Goal: Task Accomplishment & Management: Use online tool/utility

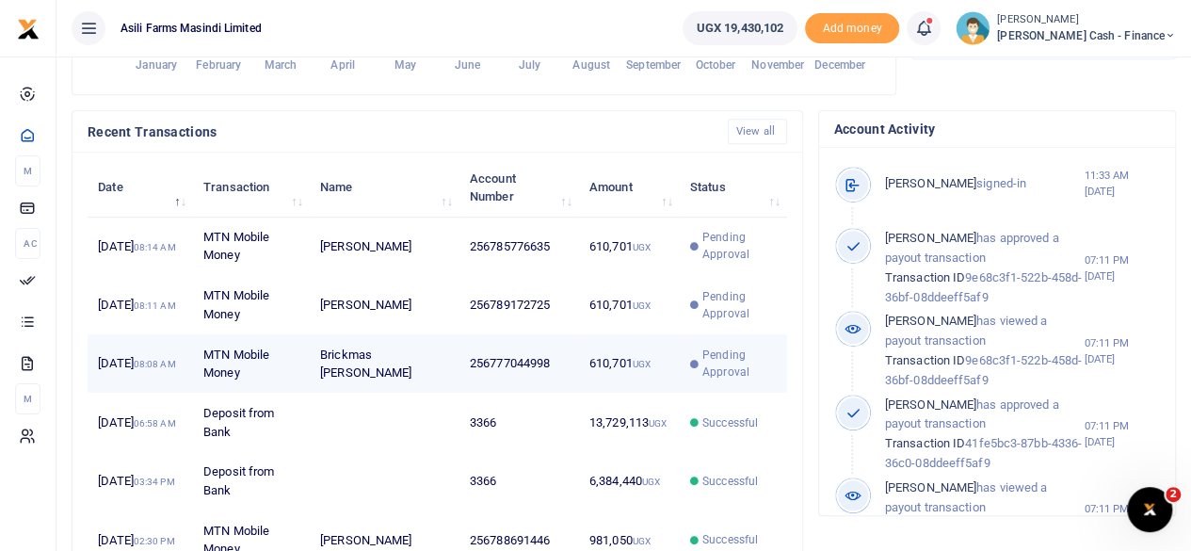
click at [566, 381] on td "256777044998" at bounding box center [519, 363] width 120 height 58
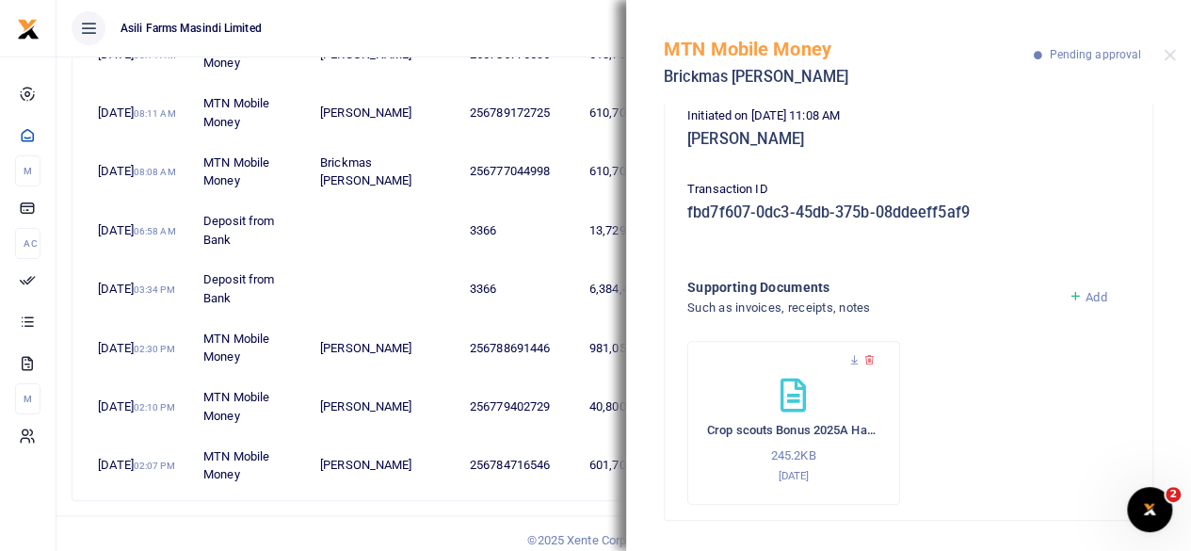
scroll to position [783, 0]
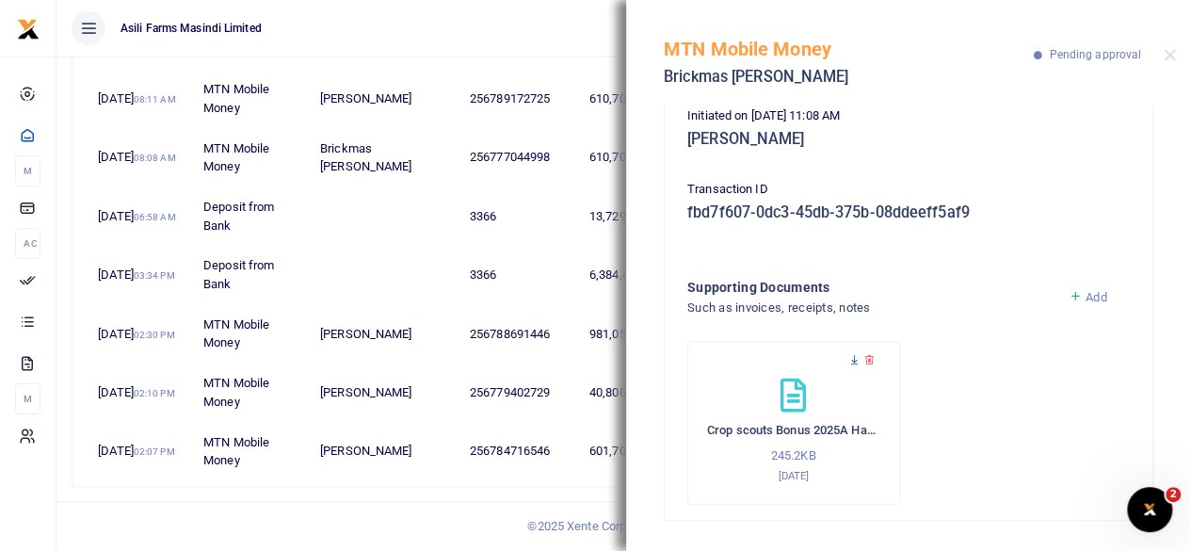
click at [851, 362] on icon at bounding box center [854, 360] width 12 height 12
click at [1137, 195] on div "Phone number 256777044998 Amount 610,701 UGX Memo Payment for BN Crop Scouts to…" at bounding box center [909, 194] width 488 height 649
click at [853, 362] on icon at bounding box center [854, 360] width 12 height 12
click at [1167, 55] on button "Close" at bounding box center [1170, 55] width 12 height 12
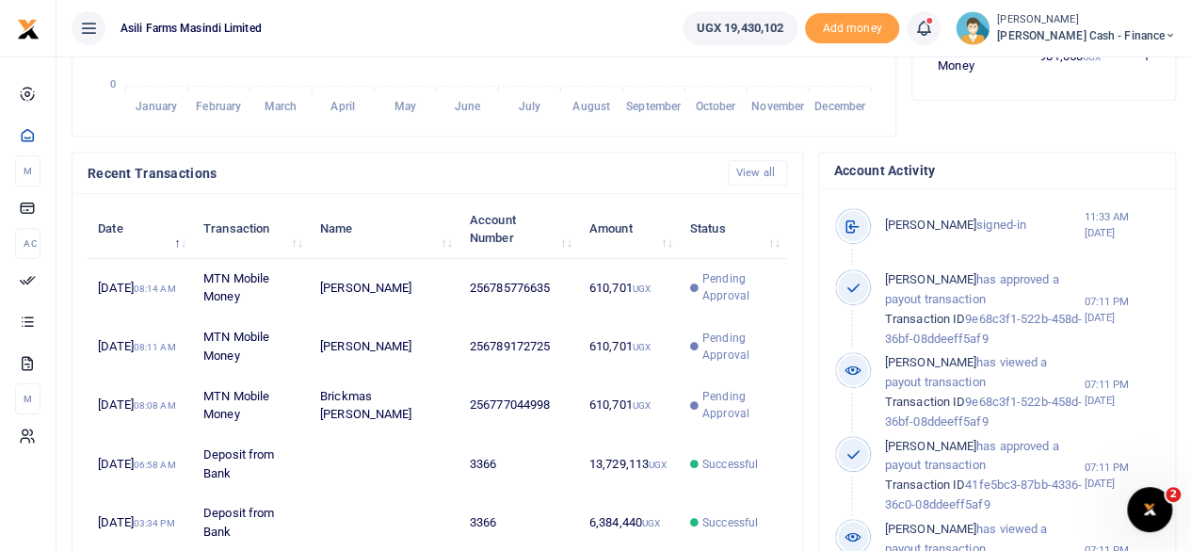
scroll to position [689, 0]
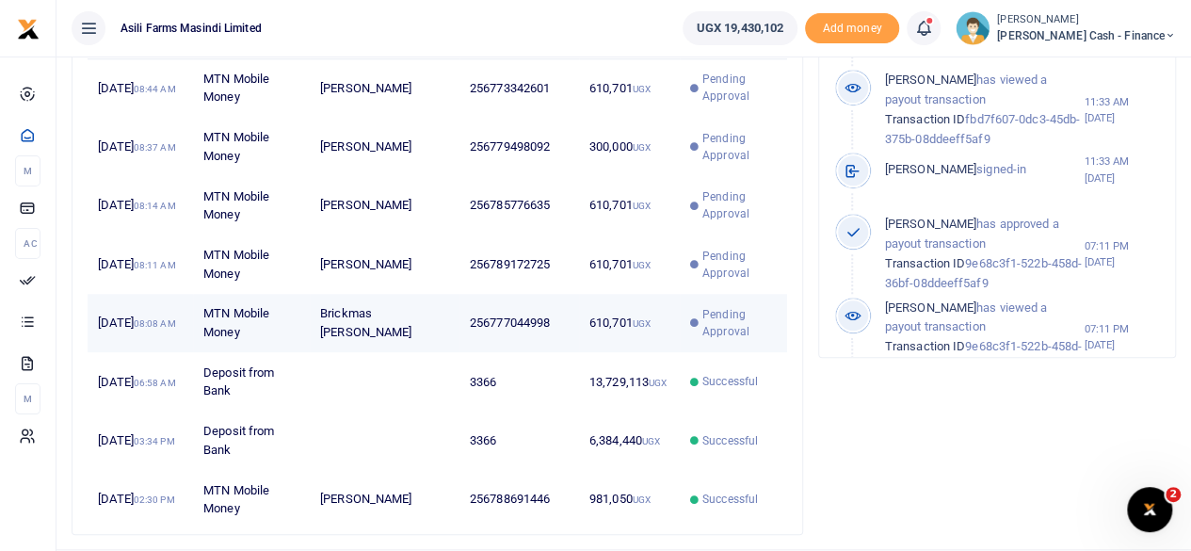
scroll to position [753, 0]
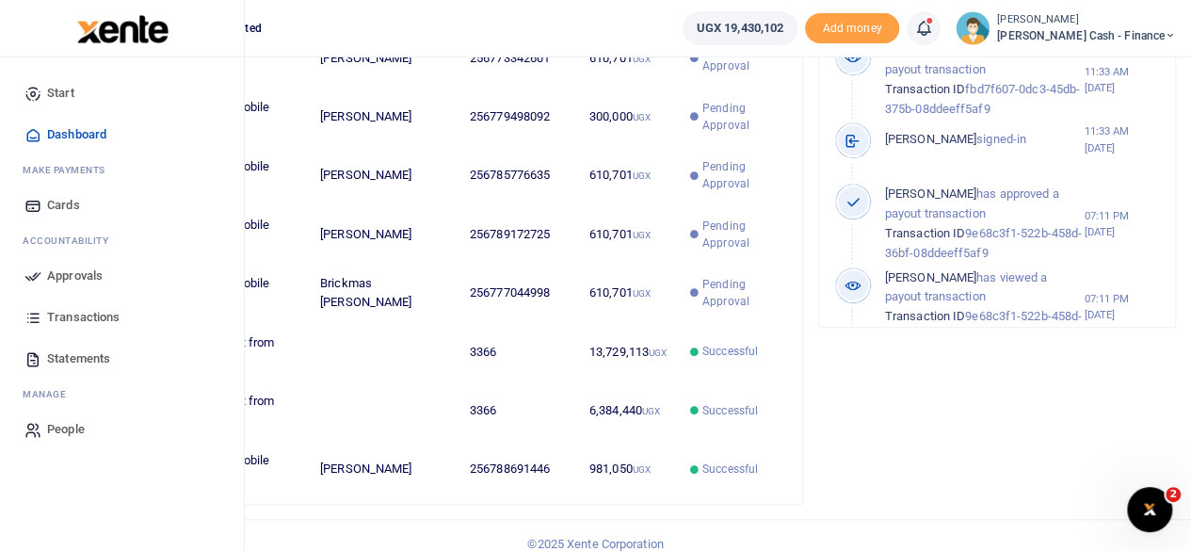
click at [70, 275] on span "Approvals" at bounding box center [75, 275] width 56 height 19
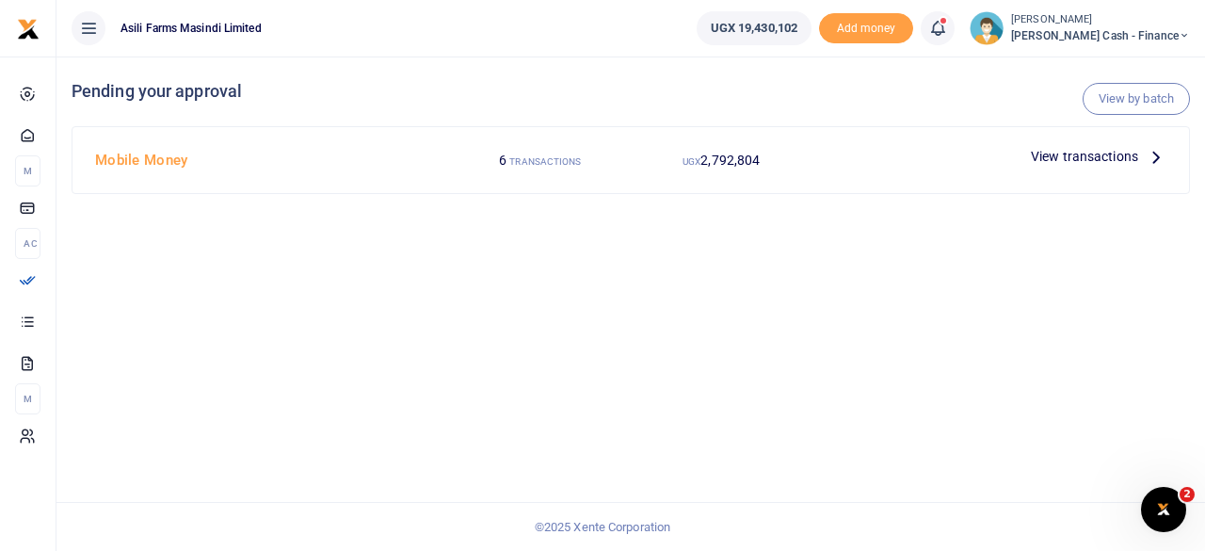
click at [1146, 152] on icon at bounding box center [1156, 156] width 21 height 21
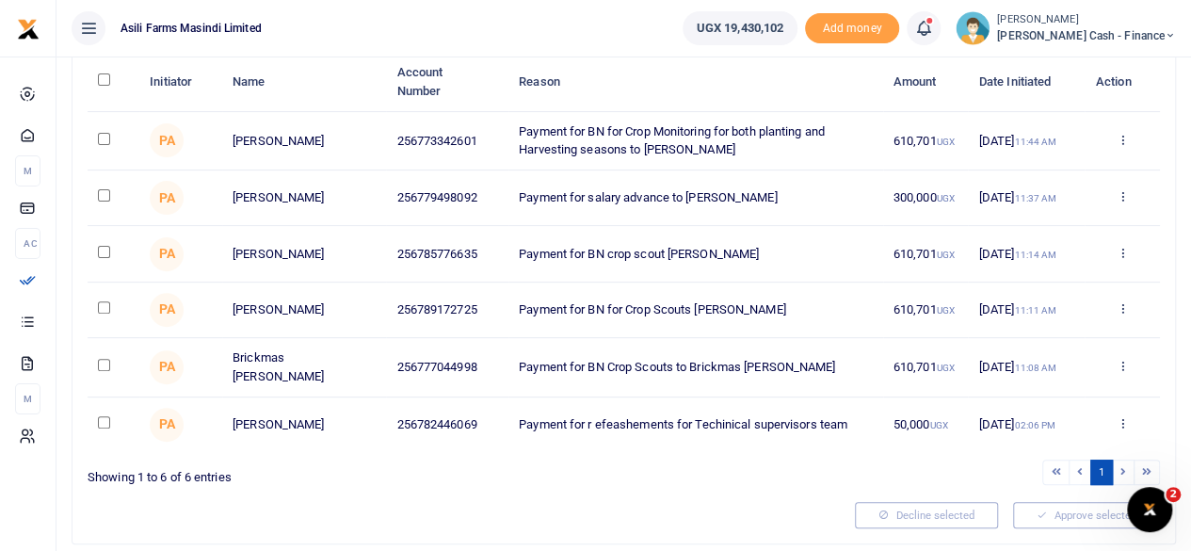
scroll to position [188, 0]
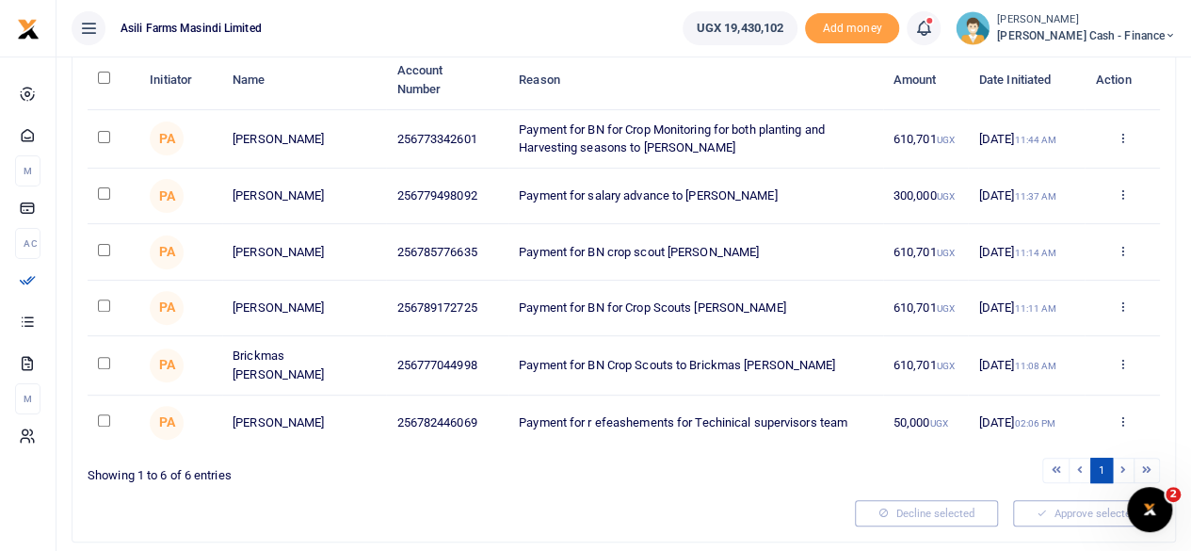
click at [104, 367] on input "checkbox" at bounding box center [104, 363] width 12 height 12
checkbox input "true"
click at [105, 308] on input "checkbox" at bounding box center [104, 305] width 12 height 12
checkbox input "true"
click at [107, 249] on input "checkbox" at bounding box center [104, 250] width 12 height 12
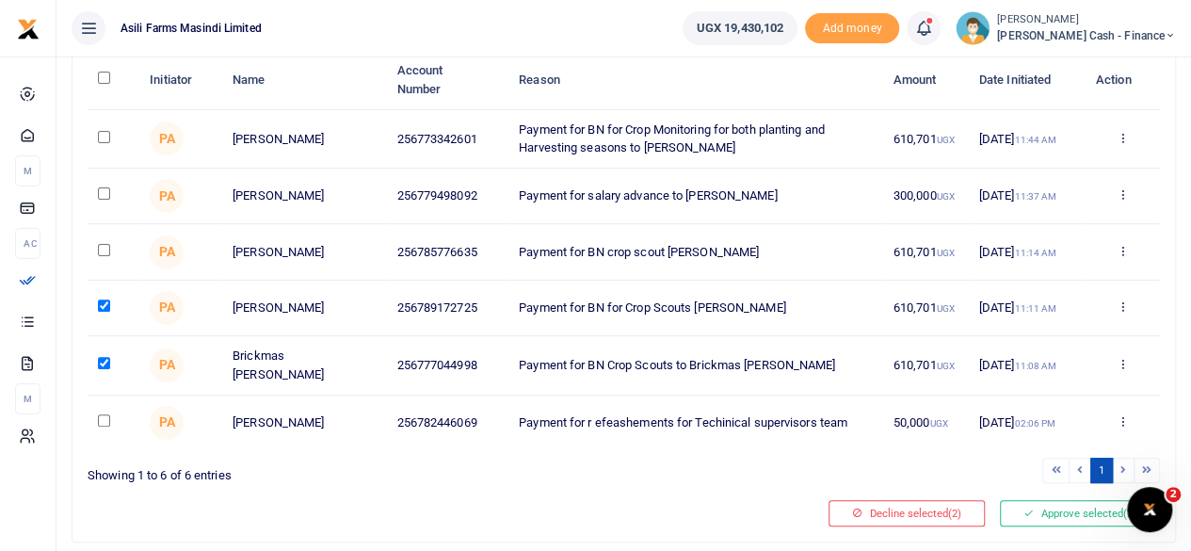
checkbox input "true"
click at [108, 137] on input "checkbox" at bounding box center [104, 137] width 12 height 12
checkbox input "true"
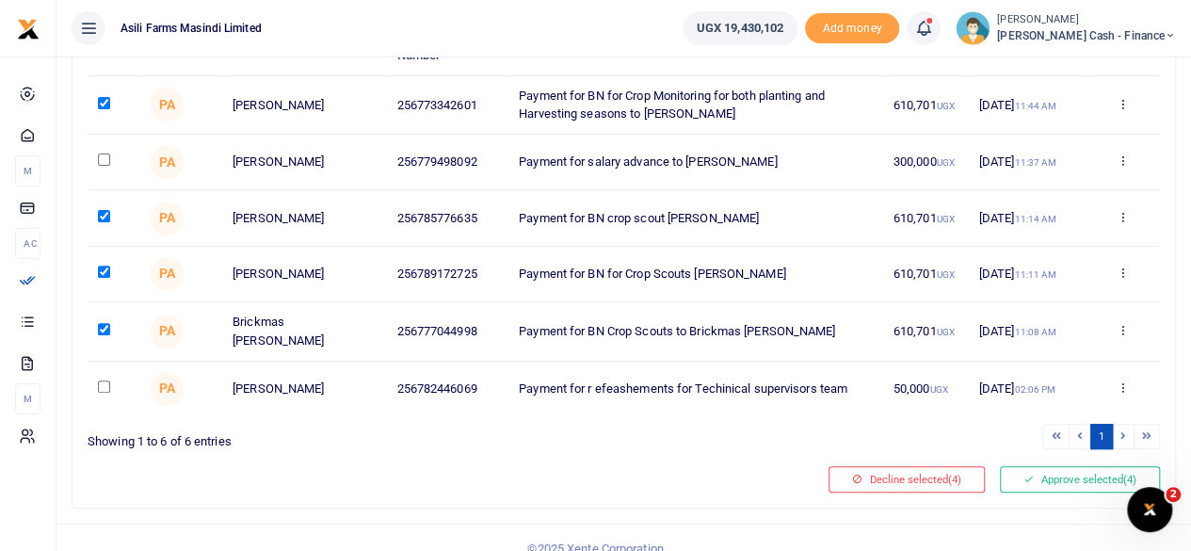
scroll to position [250, 0]
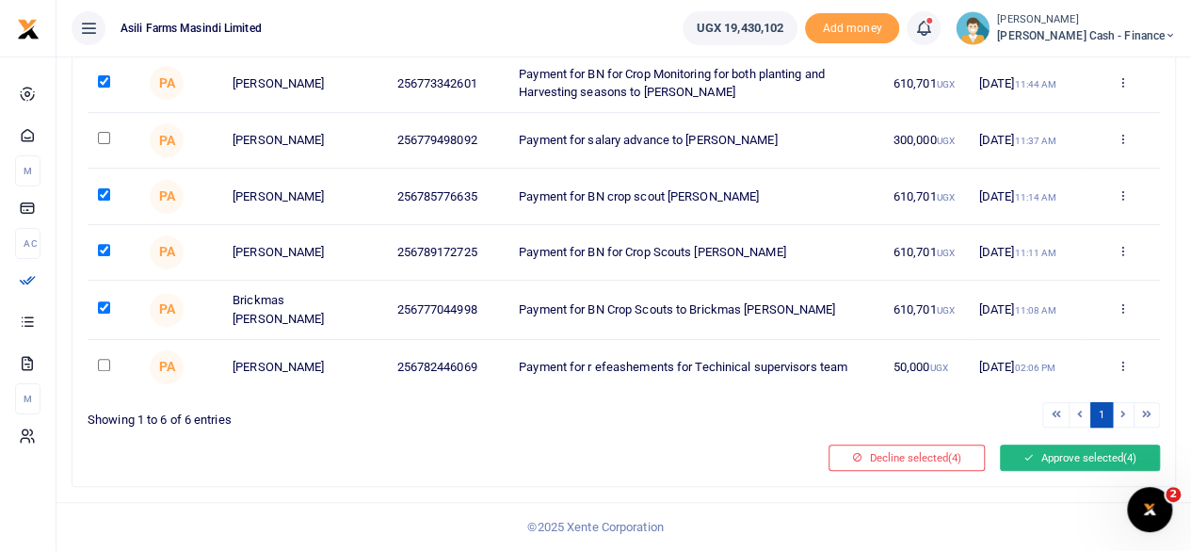
click at [1060, 455] on button "Approve selected (4)" at bounding box center [1080, 457] width 160 height 26
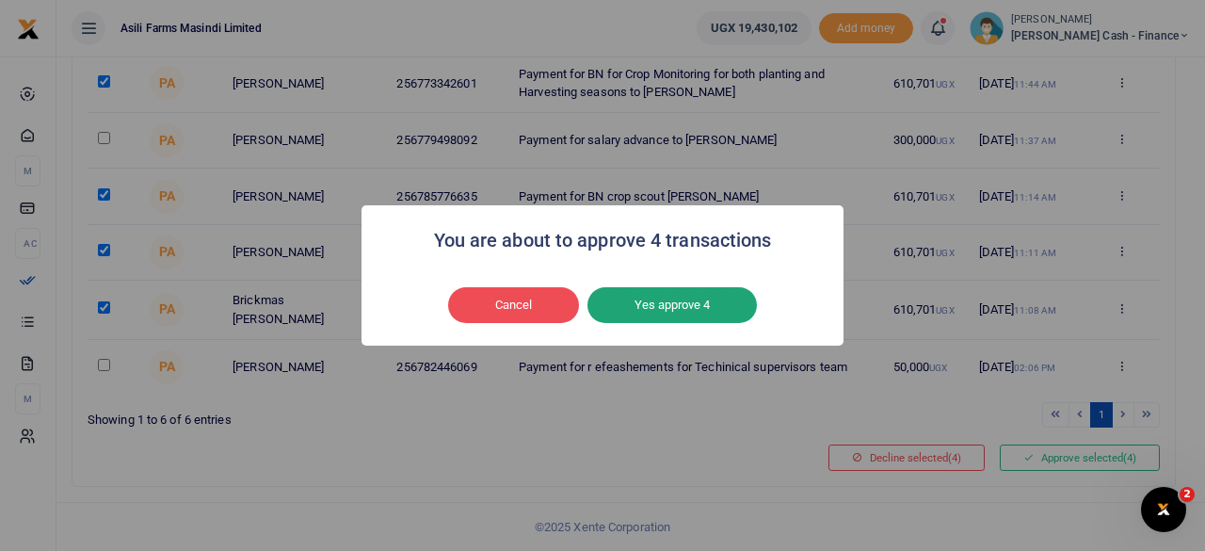
click at [682, 304] on button "Yes approve 4" at bounding box center [671, 305] width 169 height 36
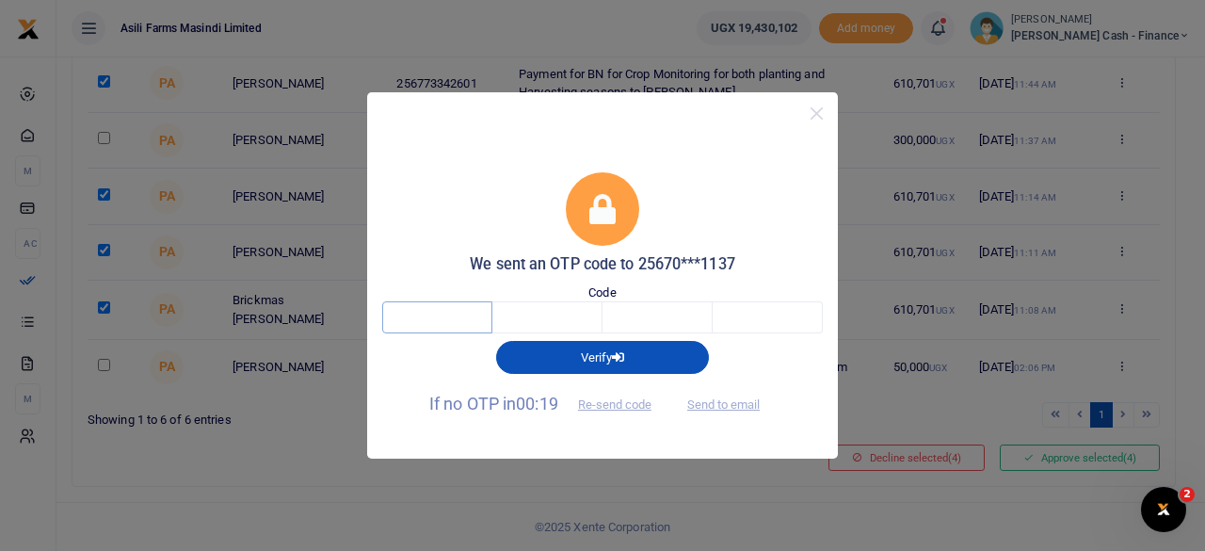
click at [463, 318] on input "text" at bounding box center [437, 317] width 110 height 32
type input "1"
type input "0"
type input "5"
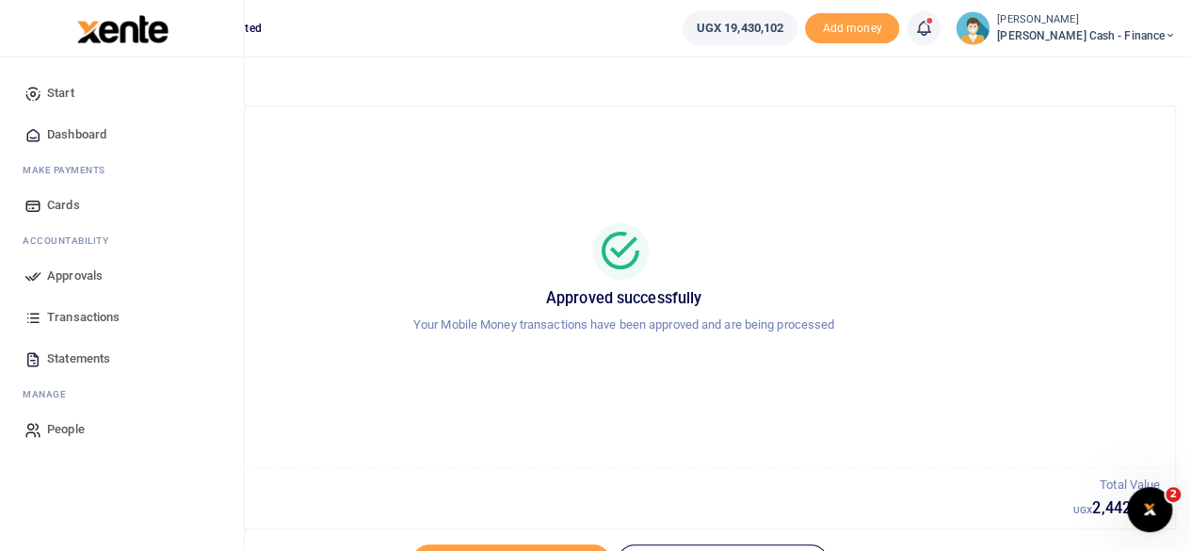
click at [96, 132] on span "Dashboard" at bounding box center [76, 134] width 59 height 19
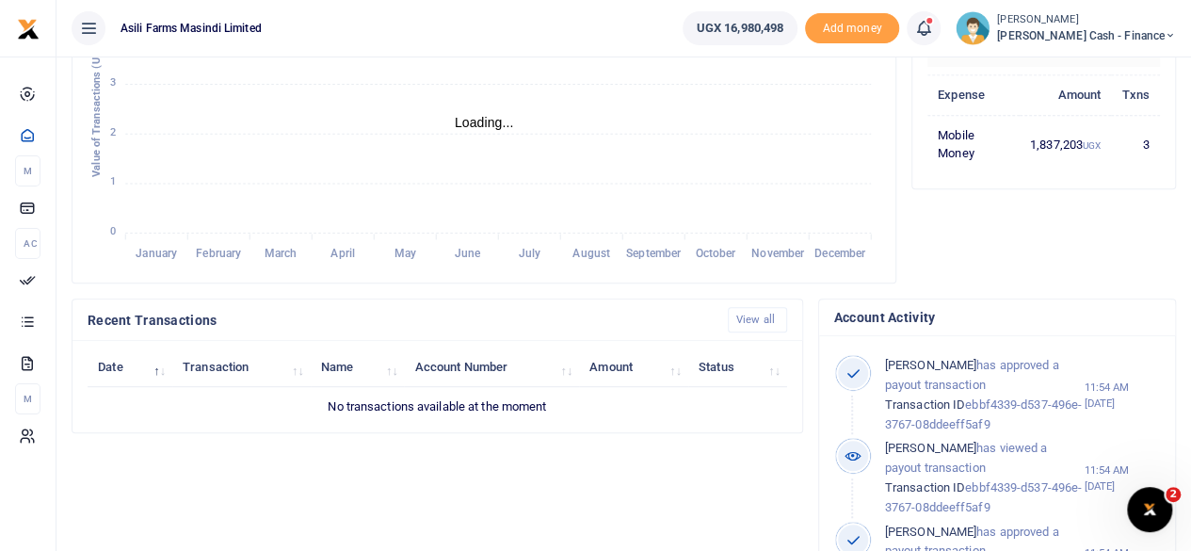
scroll to position [188, 0]
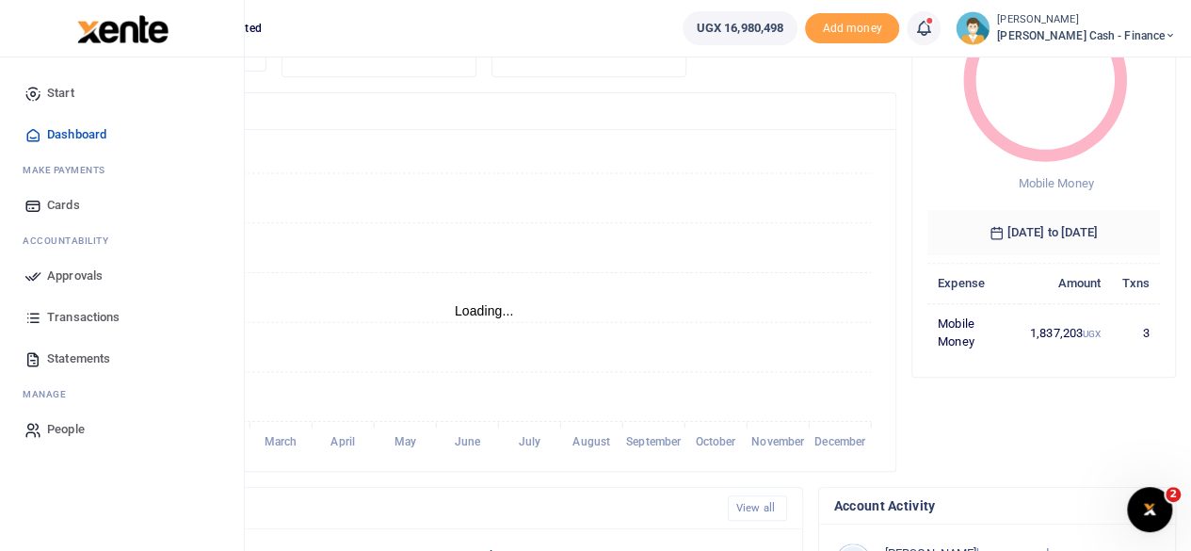
click at [72, 270] on span "Approvals" at bounding box center [75, 275] width 56 height 19
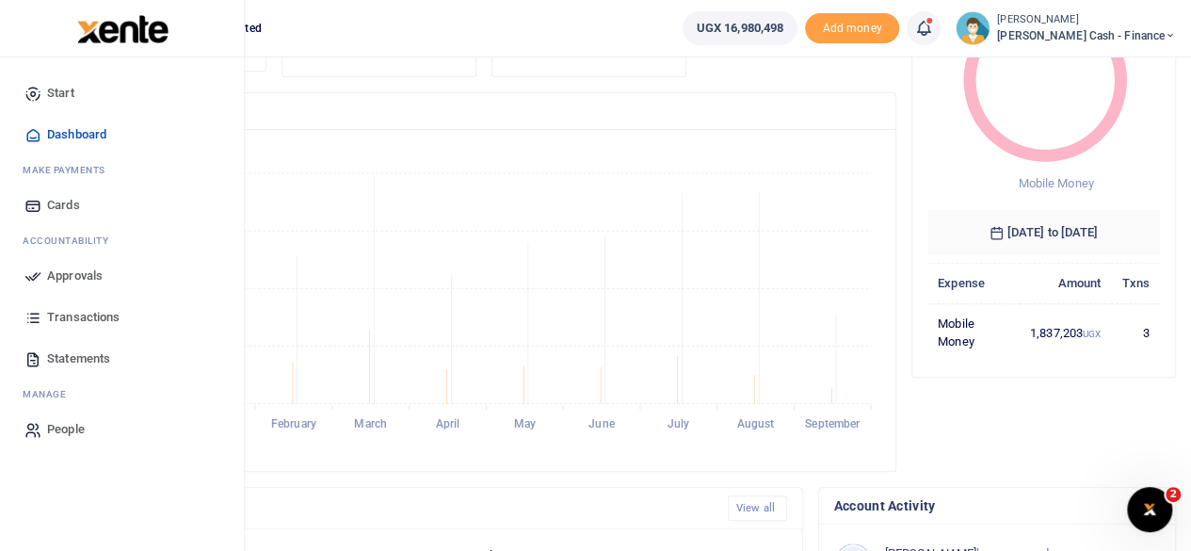
click at [72, 270] on span "Approvals" at bounding box center [75, 275] width 56 height 19
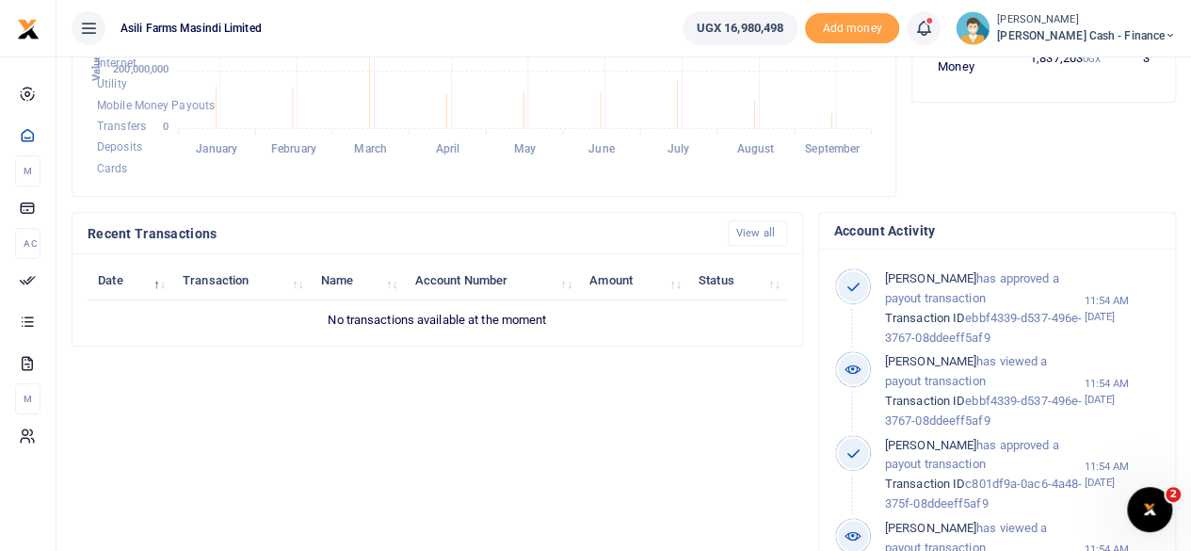
scroll to position [471, 0]
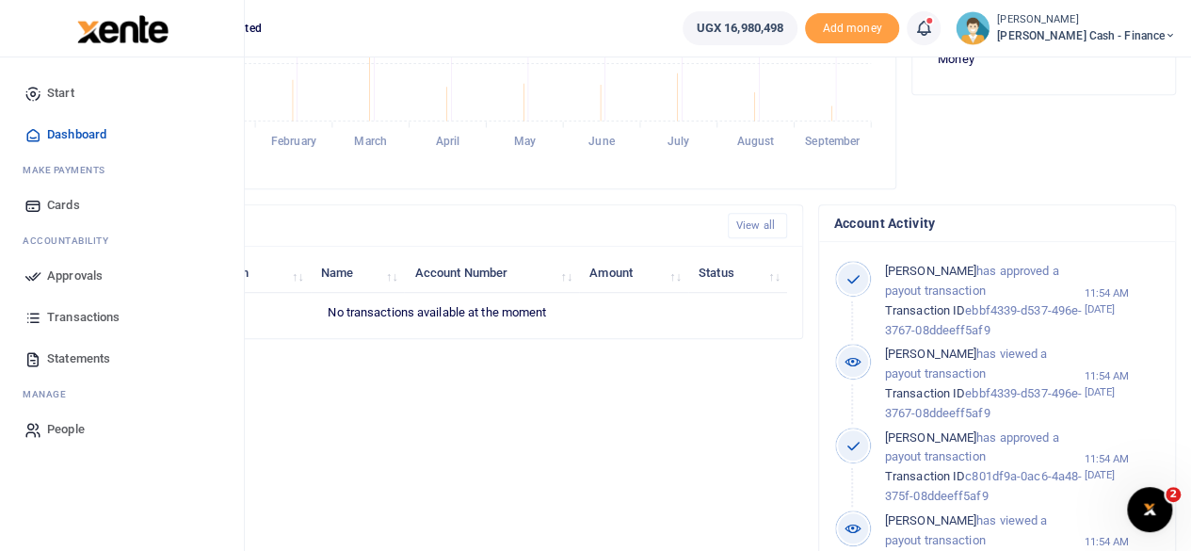
click at [80, 271] on span "Approvals" at bounding box center [75, 275] width 56 height 19
